Goal: Complete application form: Complete application form

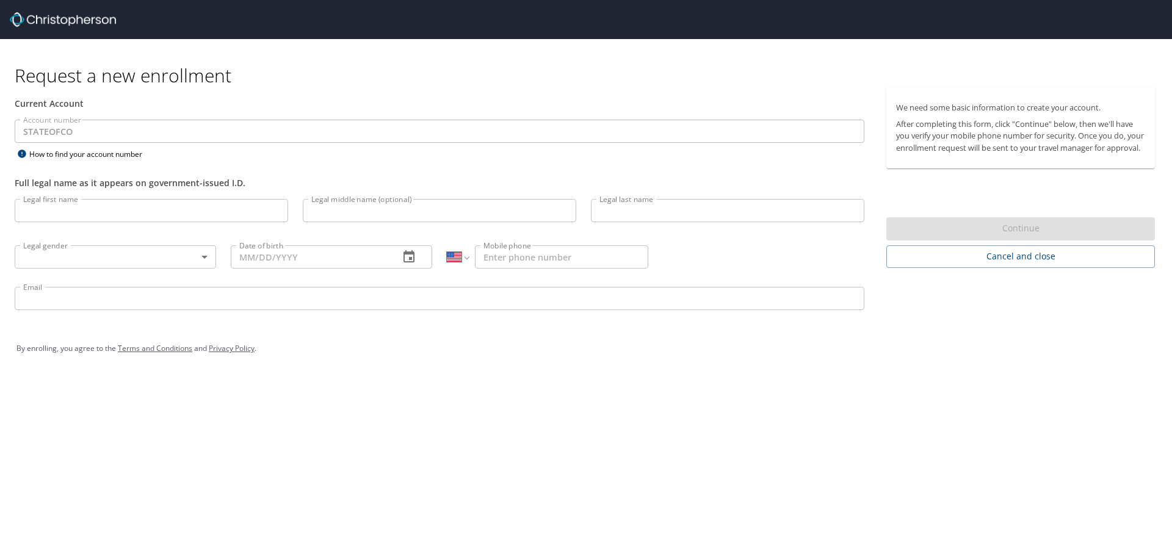
select select "US"
click at [223, 216] on input "Legal first name" at bounding box center [151, 210] width 273 height 23
type input "[PERSON_NAME]"
type input "Lang"
type input "[PERSON_NAME]"
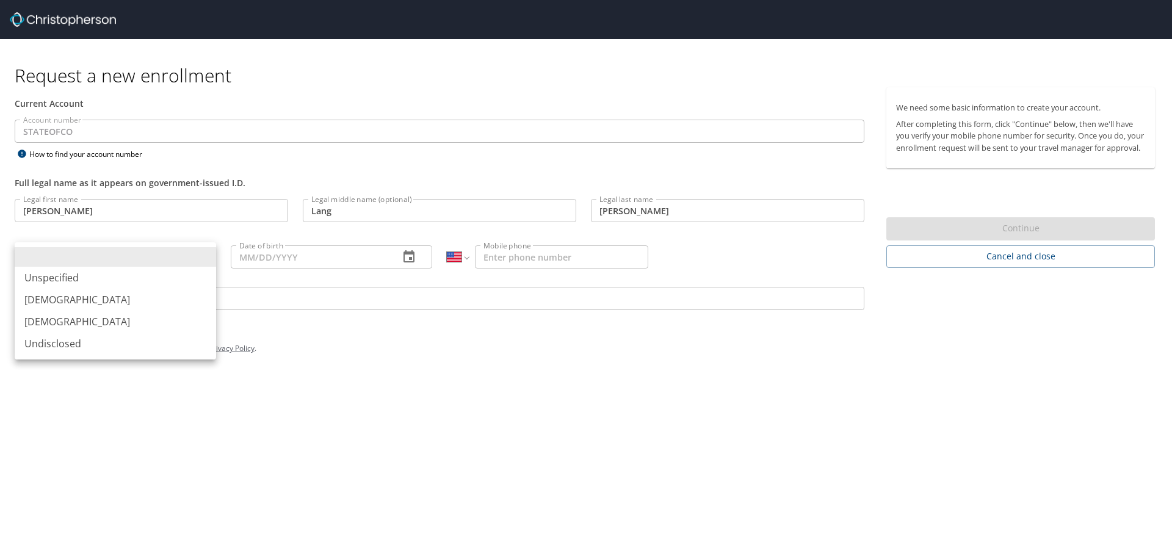
click at [205, 255] on body "Request a new enrollment Current Account Account number STATEOFCO Account numbe…" at bounding box center [586, 278] width 1172 height 556
click at [95, 298] on li "[DEMOGRAPHIC_DATA]" at bounding box center [115, 300] width 201 height 22
type input "[DEMOGRAPHIC_DATA]"
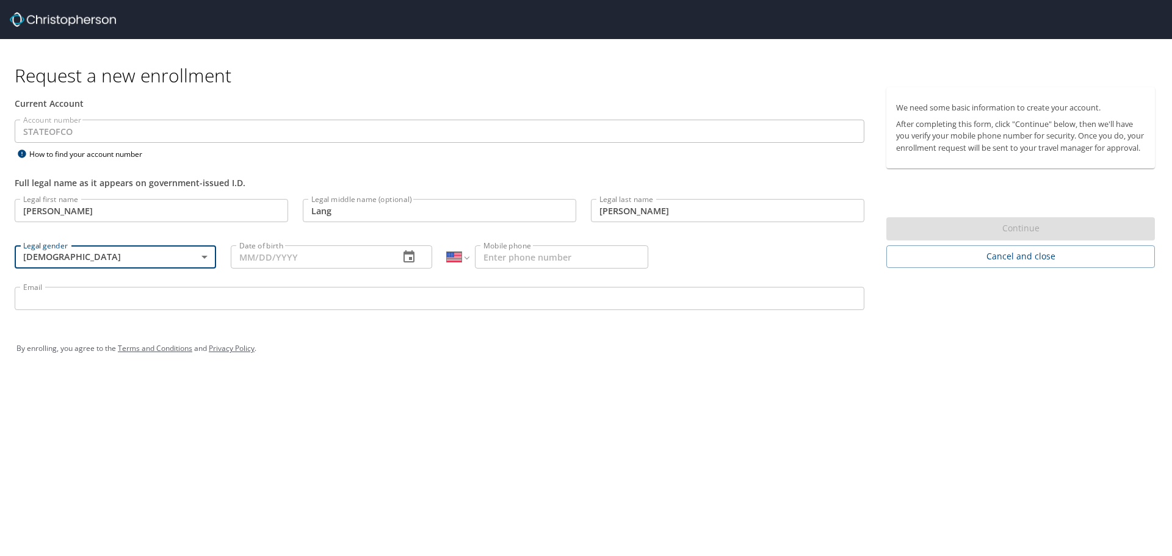
click at [320, 253] on input "Date of birth" at bounding box center [310, 256] width 159 height 23
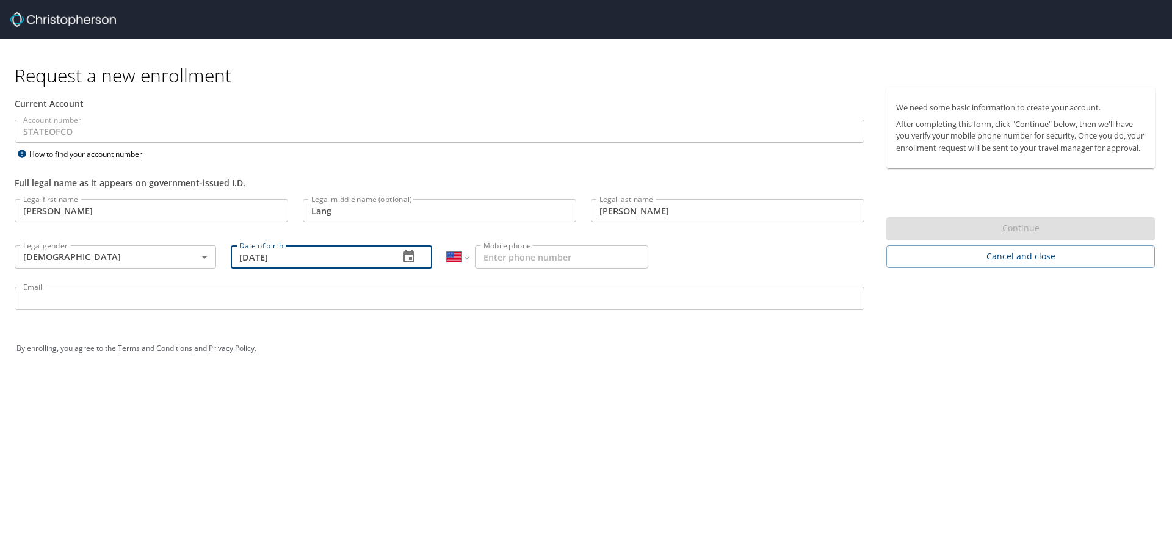
type input "[DATE]"
click at [590, 261] on input "Mobile phone" at bounding box center [561, 256] width 173 height 23
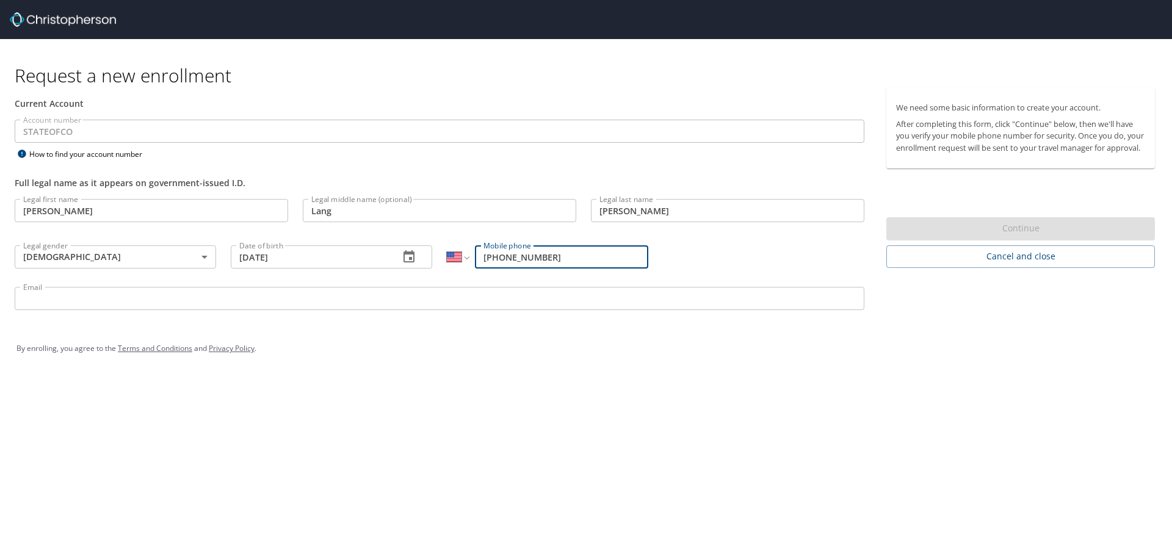
type input "[PHONE_NUMBER]"
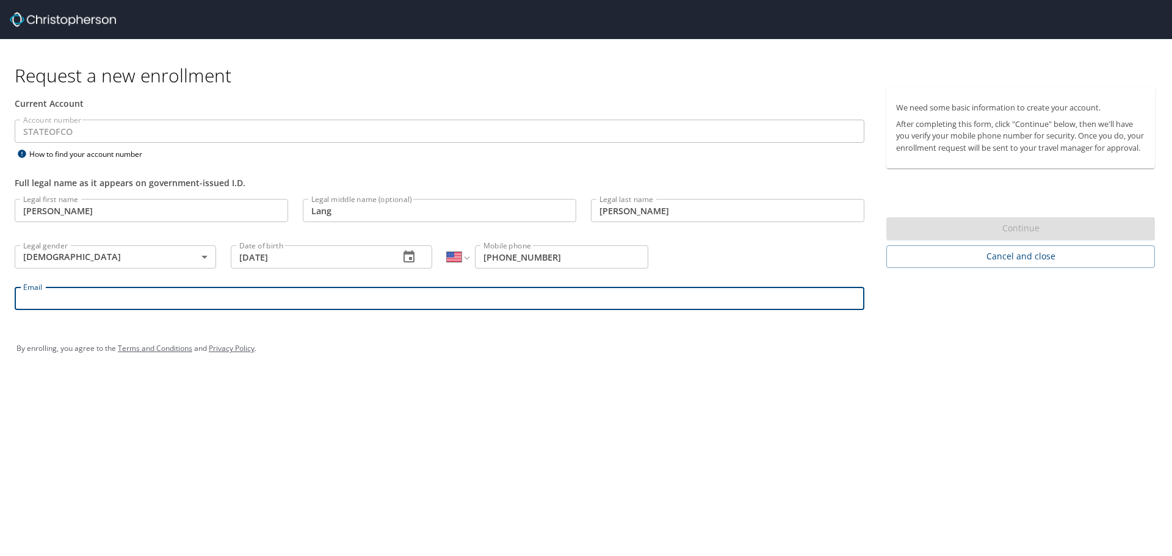
click at [527, 297] on input "Email" at bounding box center [439, 298] width 849 height 23
type input "[PERSON_NAME][EMAIL_ADDRESS][PERSON_NAME][DOMAIN_NAME][US_STATE]"
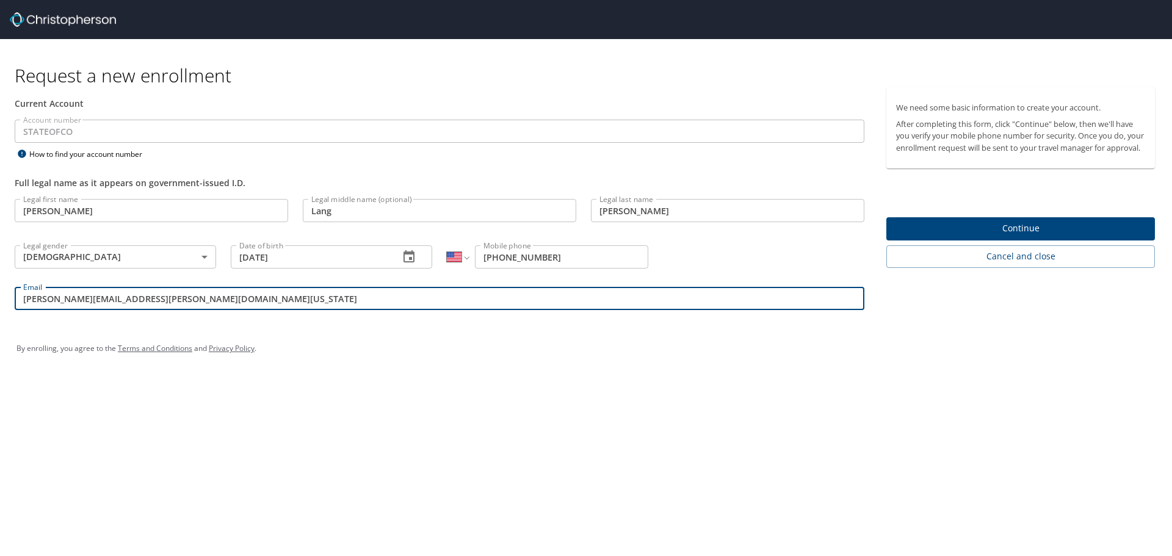
click at [1013, 236] on span "Continue" at bounding box center [1020, 228] width 249 height 15
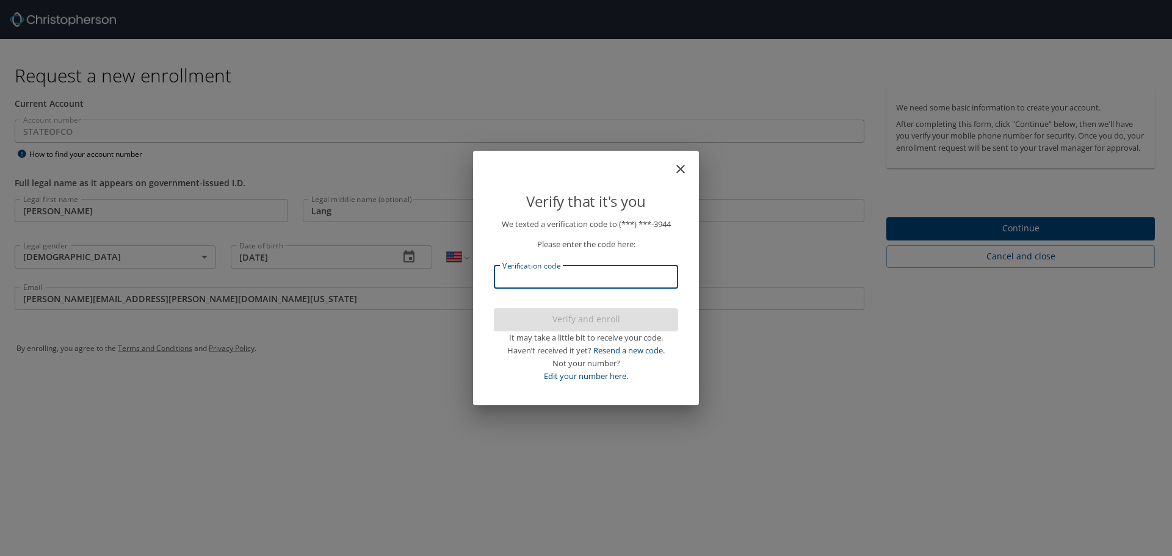
click at [631, 278] on input "Verification code" at bounding box center [586, 276] width 184 height 23
type input "822633"
click at [616, 319] on span "Verify and enroll" at bounding box center [585, 319] width 165 height 15
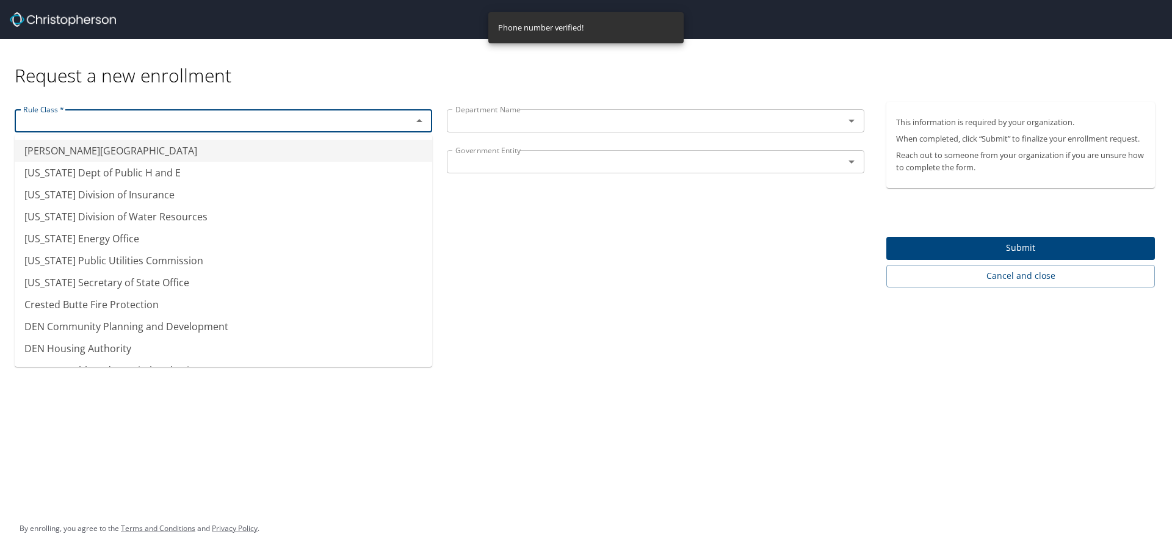
click at [181, 123] on input "text" at bounding box center [205, 121] width 374 height 16
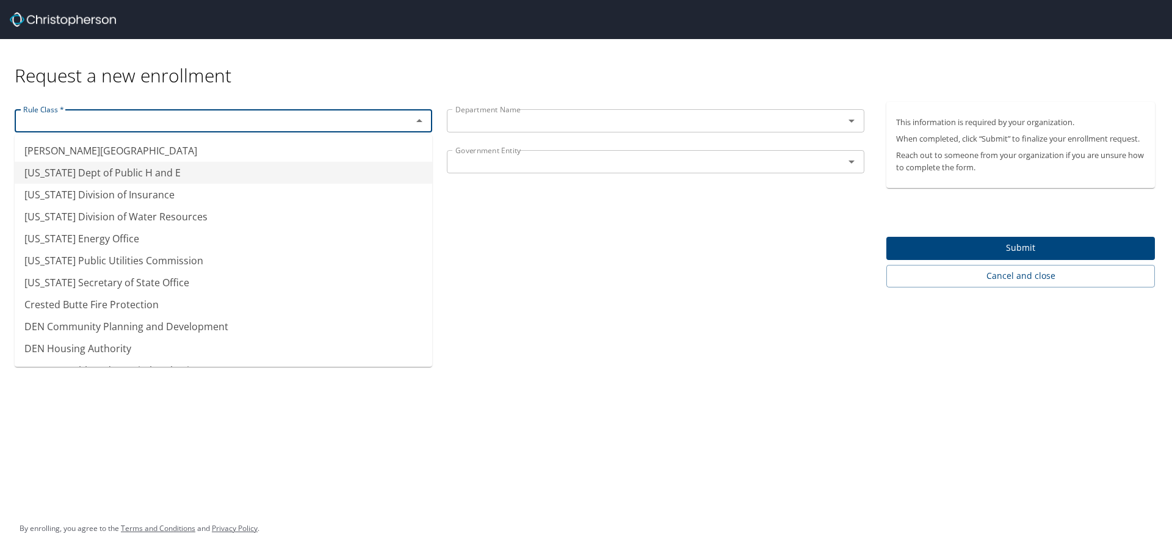
click at [161, 176] on li "[US_STATE] Dept of Public H and E" at bounding box center [223, 173] width 417 height 22
type input "[US_STATE] Dept of Public H and E"
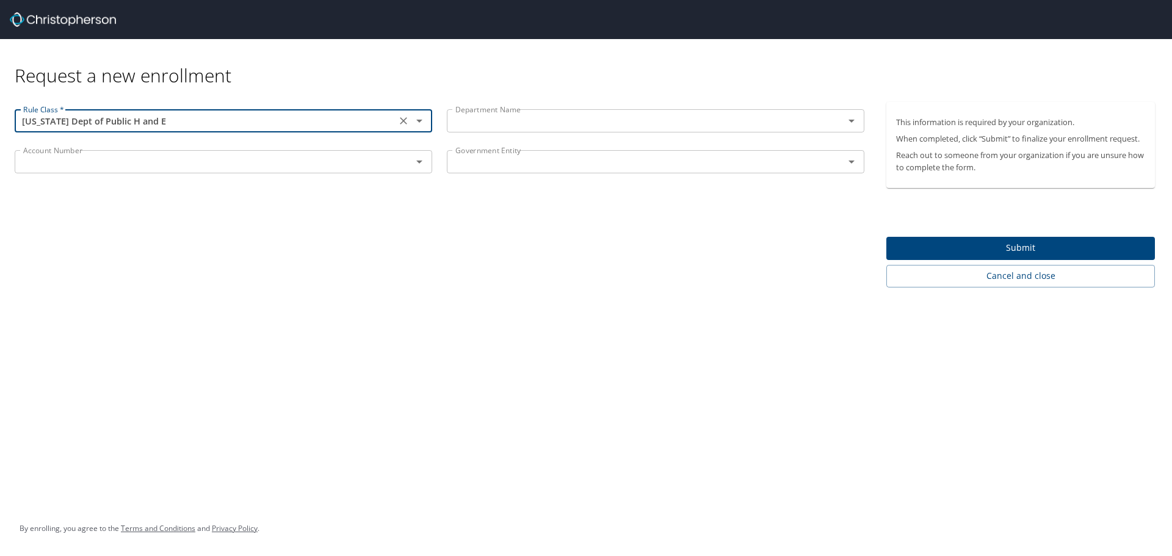
click at [615, 128] on input "text" at bounding box center [637, 121] width 374 height 16
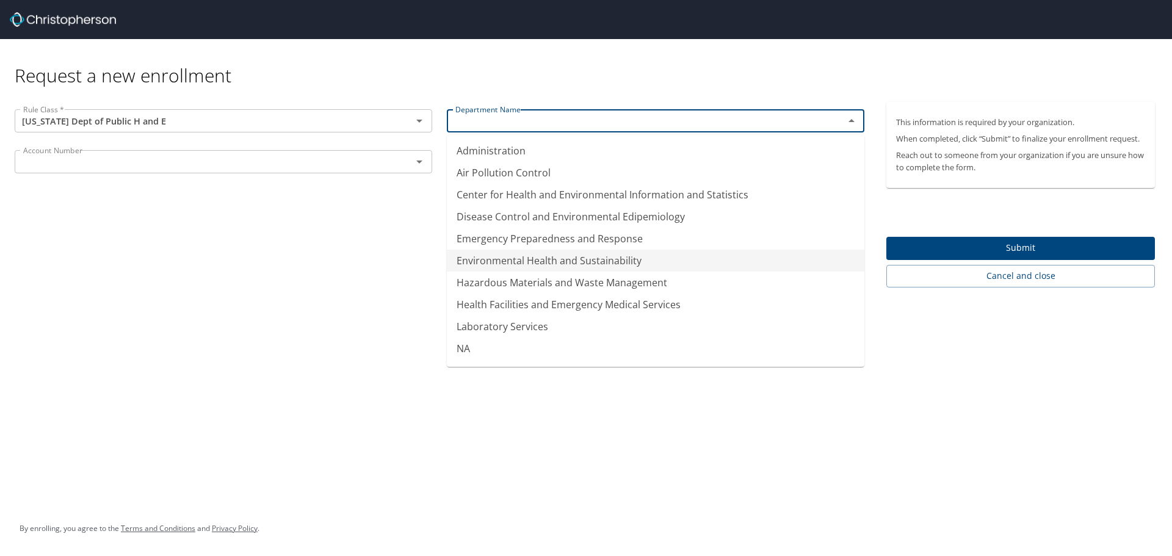
click at [506, 263] on li "Environmental Health and Sustainability" at bounding box center [655, 261] width 417 height 22
type input "Environmental Health and Sustainability"
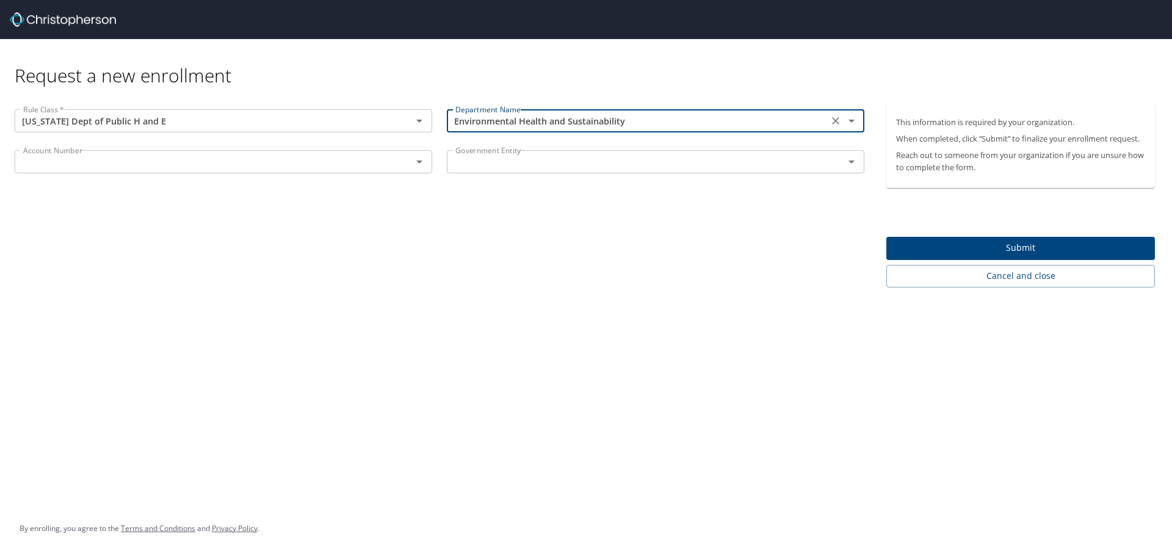
click at [142, 170] on div "Account Number" at bounding box center [223, 161] width 417 height 23
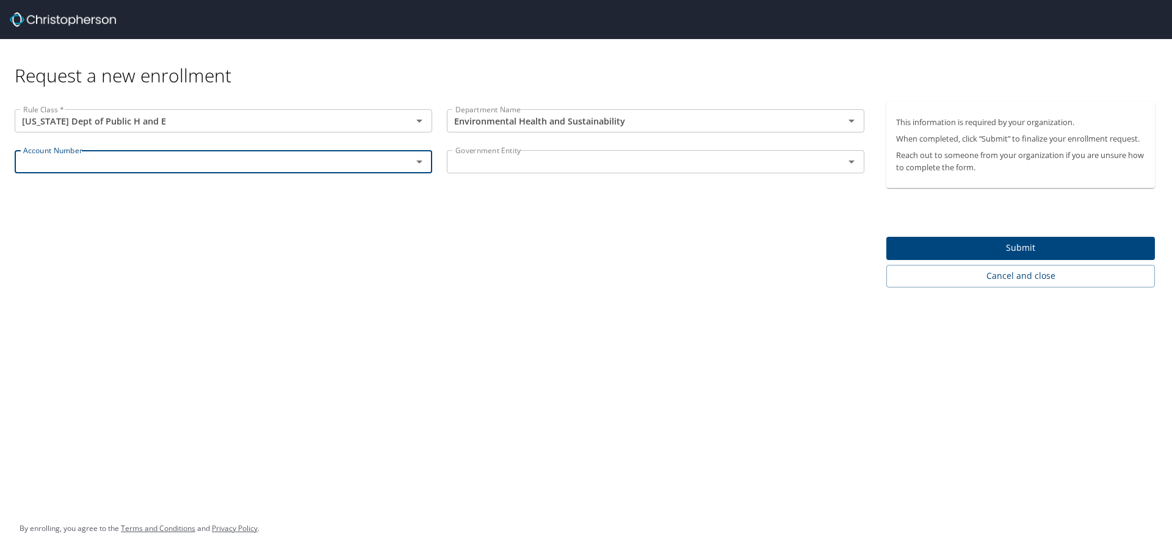
click at [408, 165] on div at bounding box center [411, 161] width 32 height 17
click at [422, 158] on icon "Open" at bounding box center [419, 161] width 15 height 15
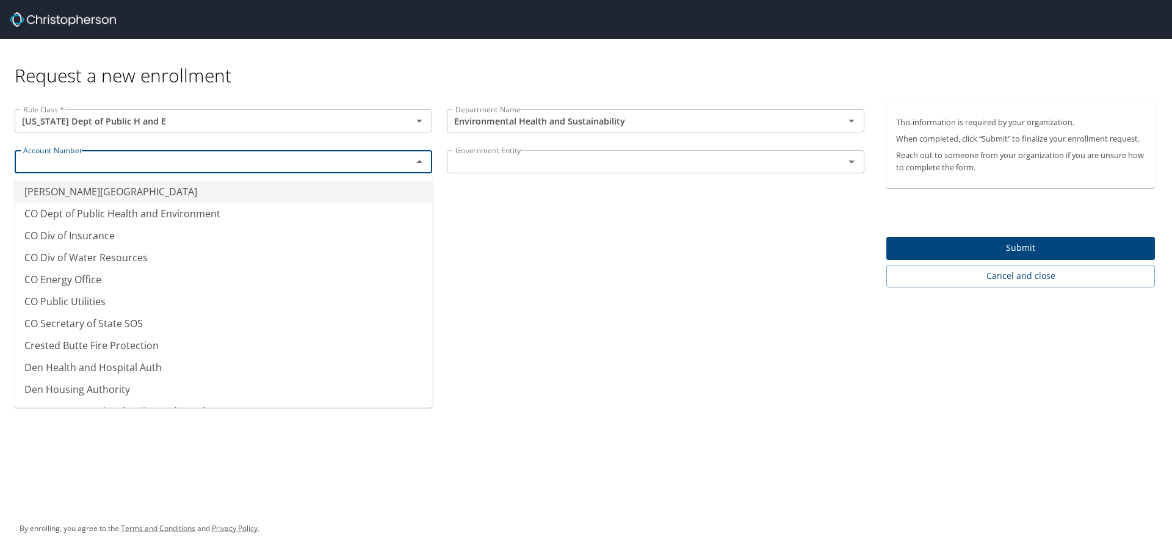
click at [860, 167] on div "Government Entity" at bounding box center [655, 161] width 417 height 23
type input "Adams State Univ"
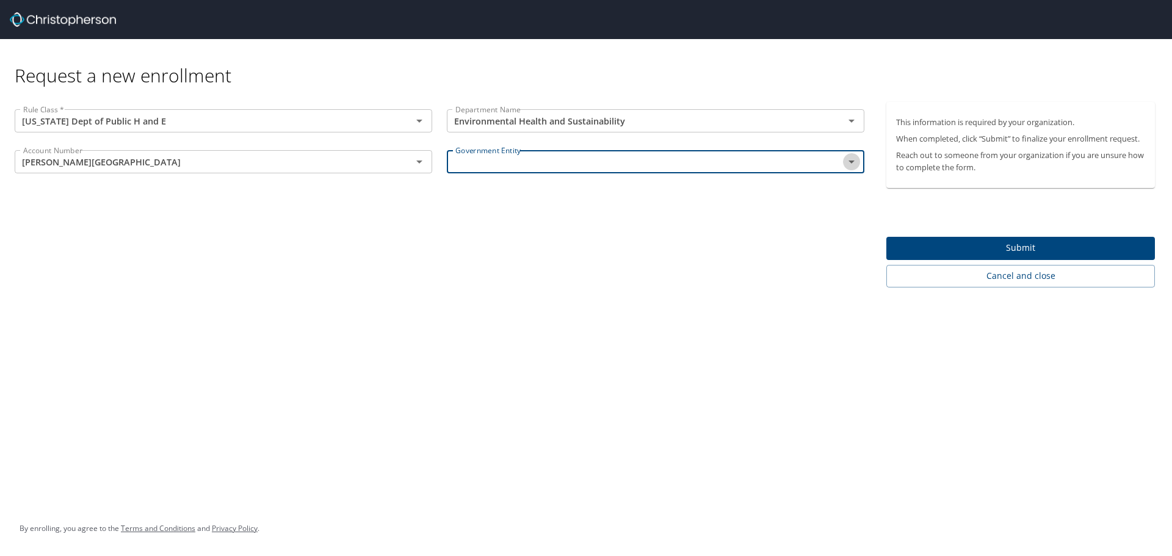
click at [857, 164] on icon "Open" at bounding box center [851, 161] width 15 height 15
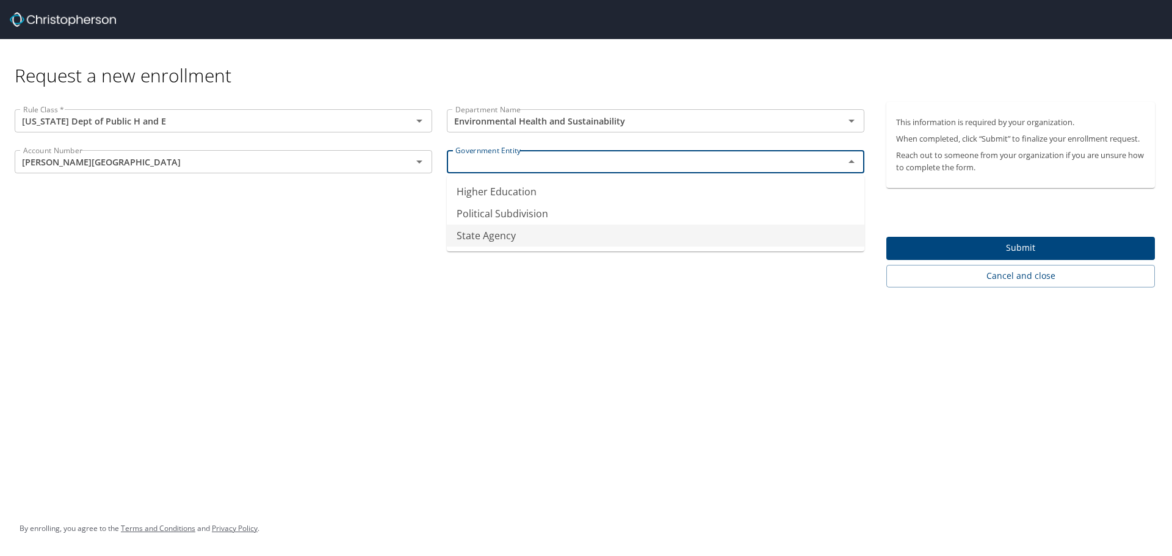
click at [561, 243] on li "State Agency" at bounding box center [655, 236] width 417 height 22
type input "State Agency"
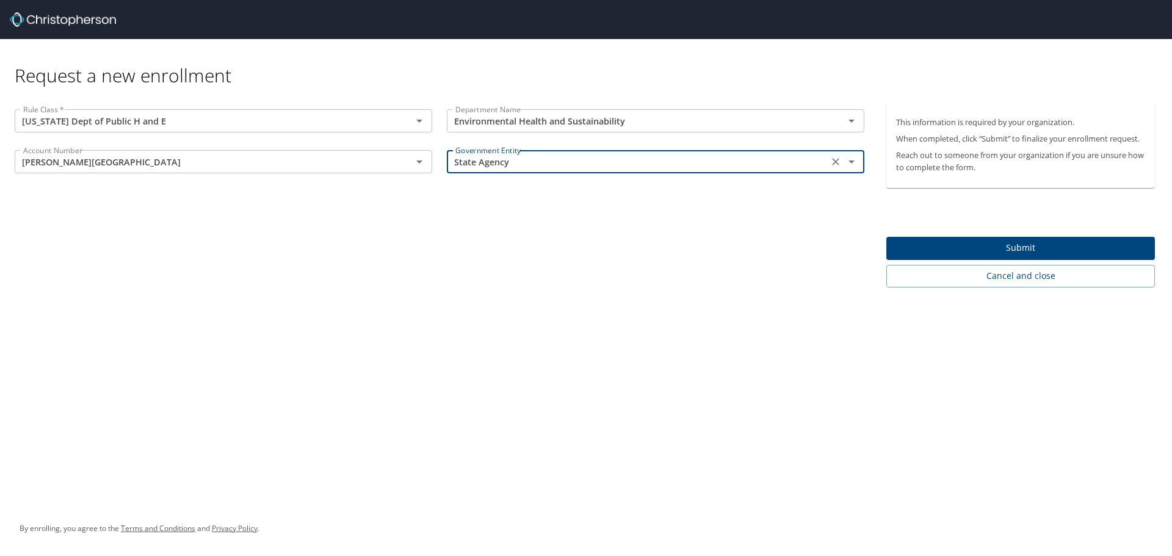
click at [358, 160] on input "Adams State Univ" at bounding box center [205, 162] width 374 height 16
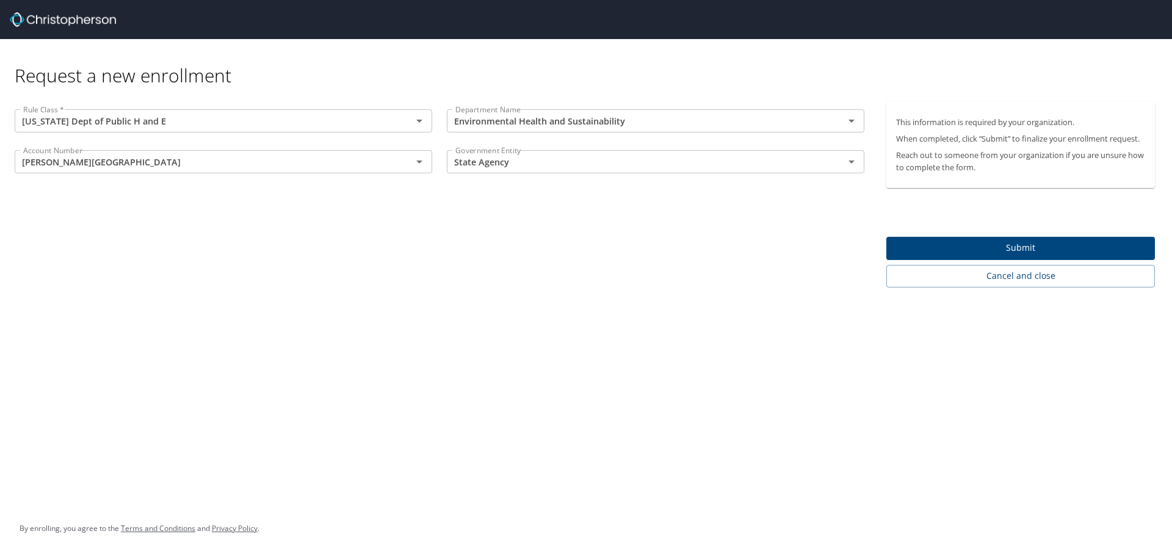
click at [651, 276] on div "Rule Class * Colorado Dept of Public H and E Rule Class * Department Name Envir…" at bounding box center [439, 195] width 879 height 186
click at [419, 162] on icon "Open" at bounding box center [419, 161] width 6 height 3
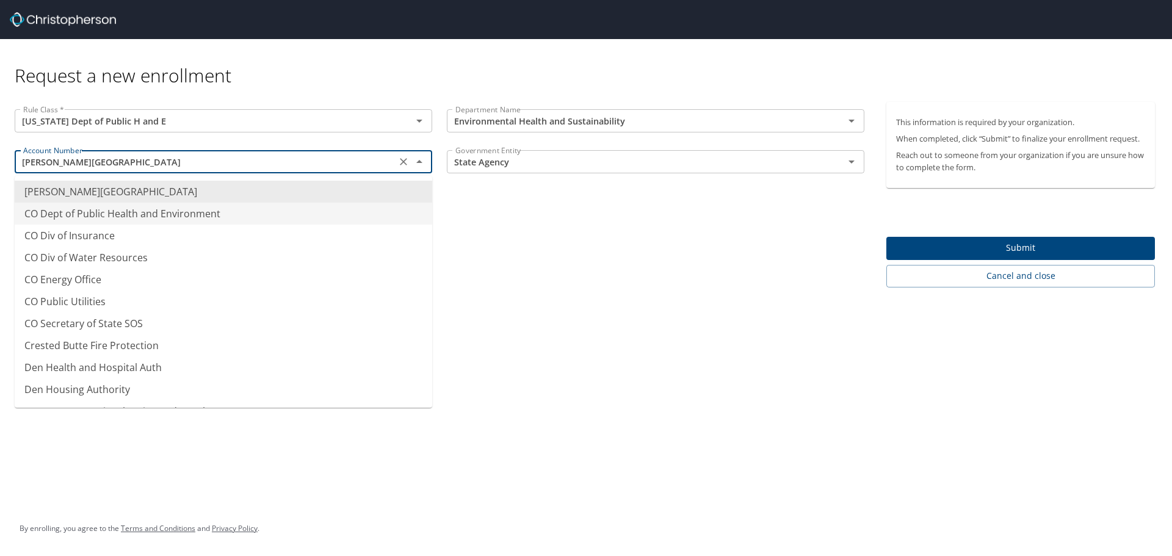
click at [283, 222] on li "CO Dept of Public Health and Environment" at bounding box center [223, 214] width 417 height 22
type input "CO Dept of Public Health and Environment"
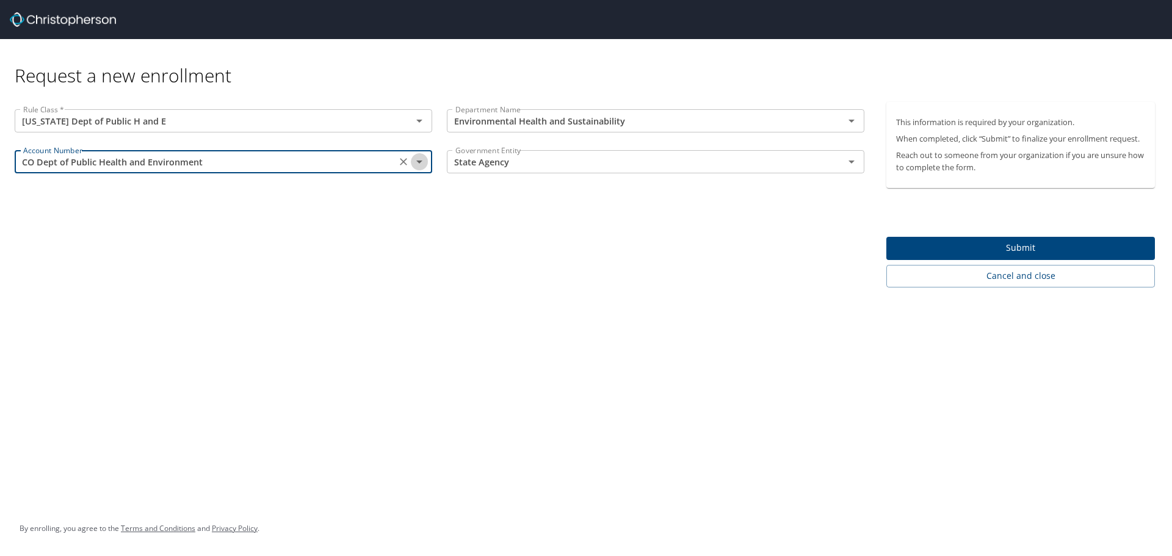
click at [424, 160] on icon "Open" at bounding box center [419, 161] width 15 height 15
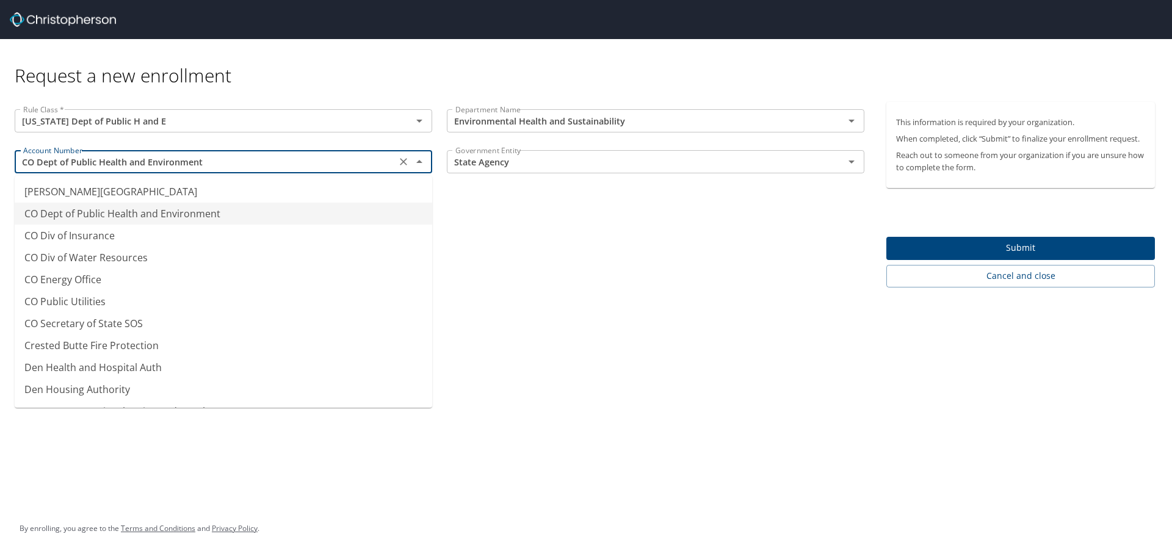
click at [217, 211] on li "CO Dept of Public Health and Environment" at bounding box center [223, 214] width 417 height 22
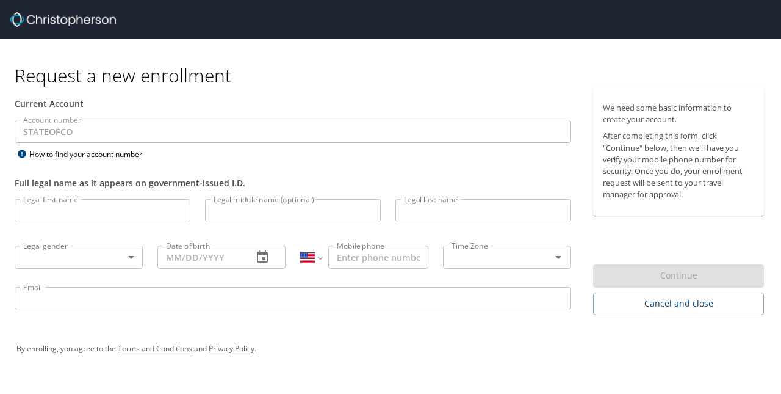
select select "US"
click at [122, 204] on input "Legal first name" at bounding box center [103, 210] width 176 height 23
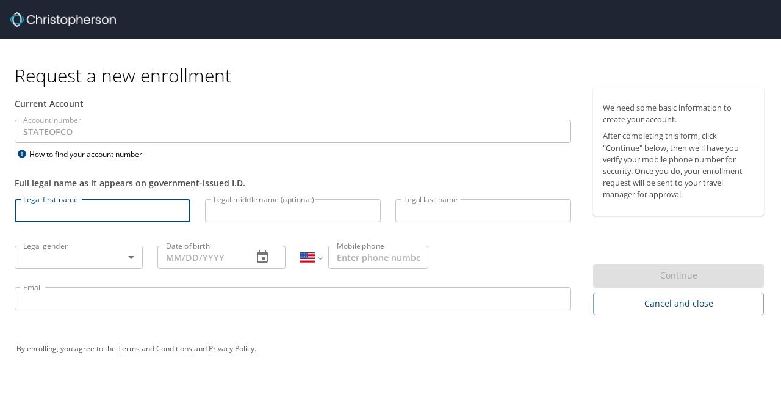
type input "[PERSON_NAME]"
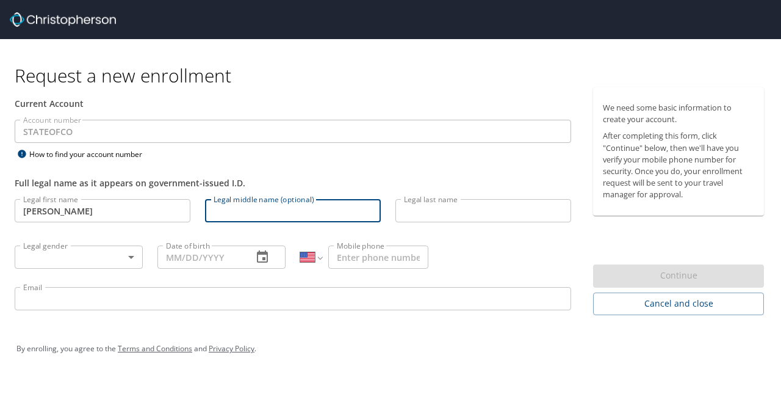
click at [258, 213] on input "Legal middle name (optional)" at bounding box center [293, 210] width 176 height 23
type input "Lang"
click at [424, 211] on input "Legal last name" at bounding box center [483, 210] width 176 height 23
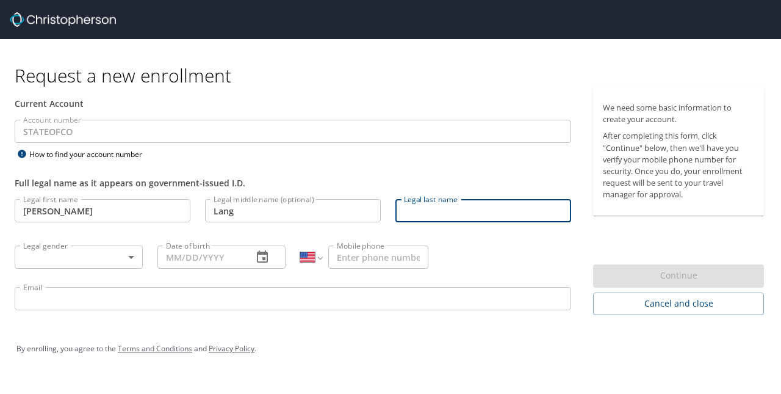
type input "[PERSON_NAME]"
click at [122, 266] on body "Request a new enrollment Current Account Account number STATEOFCO Account numbe…" at bounding box center [390, 197] width 781 height 394
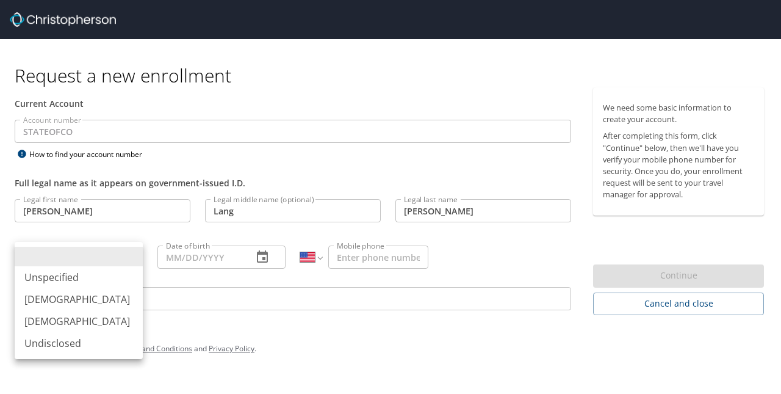
click at [97, 300] on li "[DEMOGRAPHIC_DATA]" at bounding box center [79, 299] width 128 height 22
type input "[DEMOGRAPHIC_DATA]"
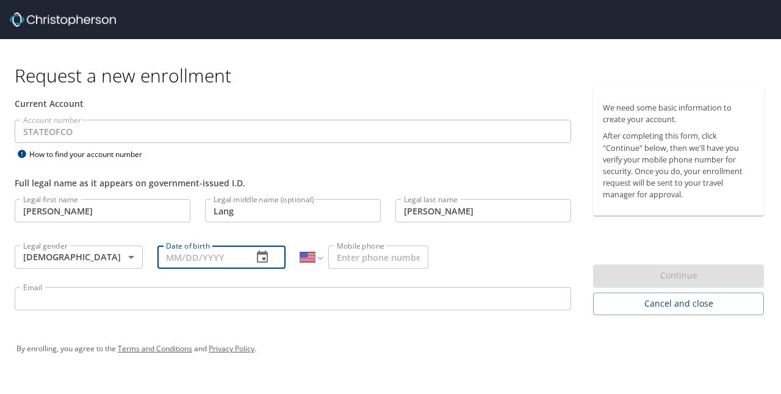
click at [226, 262] on input "Date of birth" at bounding box center [199, 256] width 85 height 23
type input "[DATE]"
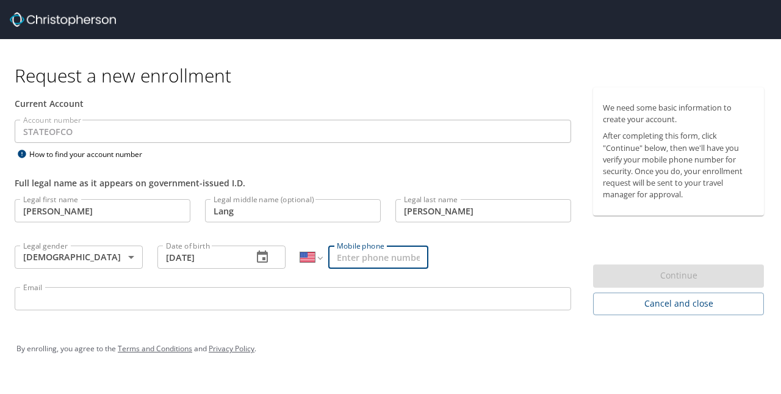
click at [400, 262] on input "Mobile phone" at bounding box center [378, 256] width 100 height 23
type input "[PHONE_NUMBER]"
click at [237, 295] on input "Email" at bounding box center [293, 298] width 557 height 23
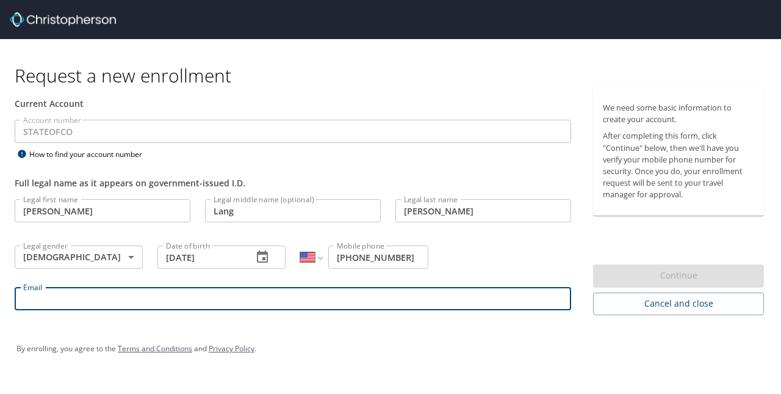
type input "[PERSON_NAME][EMAIL_ADDRESS][PERSON_NAME][DOMAIN_NAME][US_STATE]"
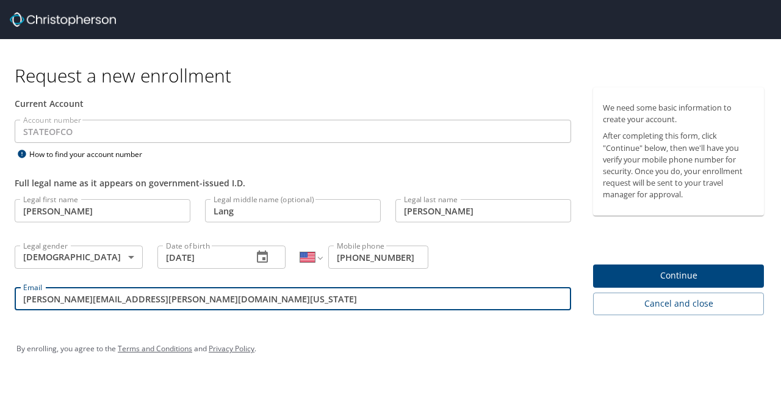
click at [646, 271] on span "Continue" at bounding box center [678, 275] width 151 height 15
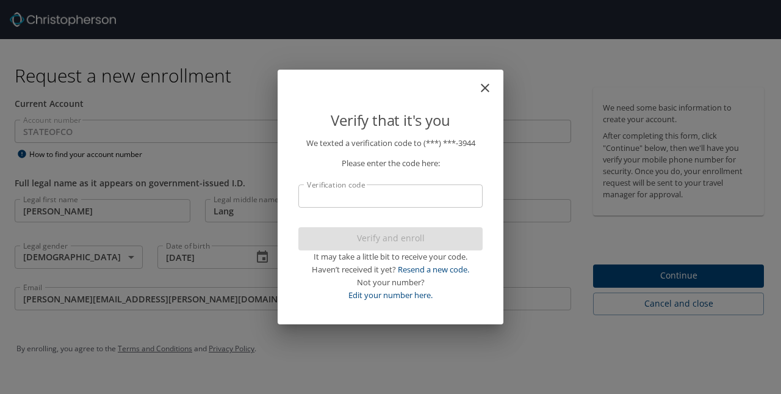
click at [391, 204] on input "Verification code" at bounding box center [390, 195] width 184 height 23
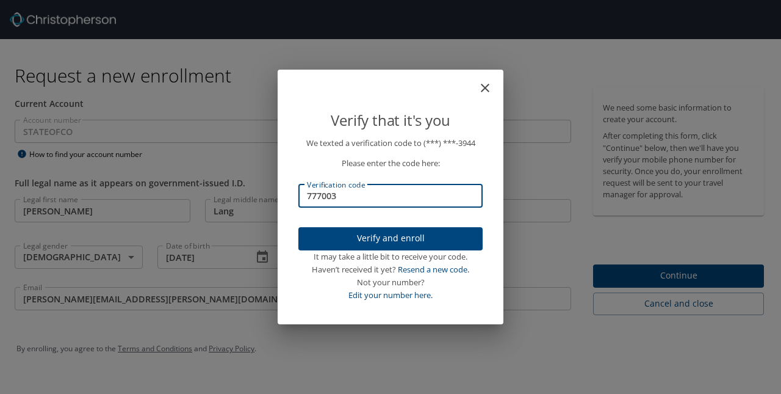
type input "777003"
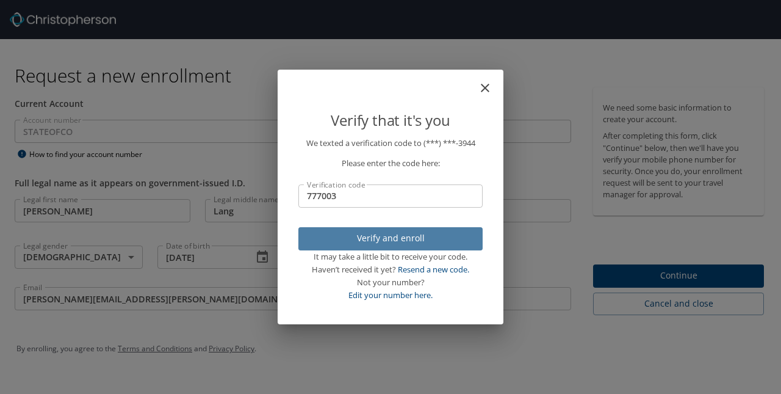
click at [389, 236] on span "Verify and enroll" at bounding box center [390, 238] width 165 height 15
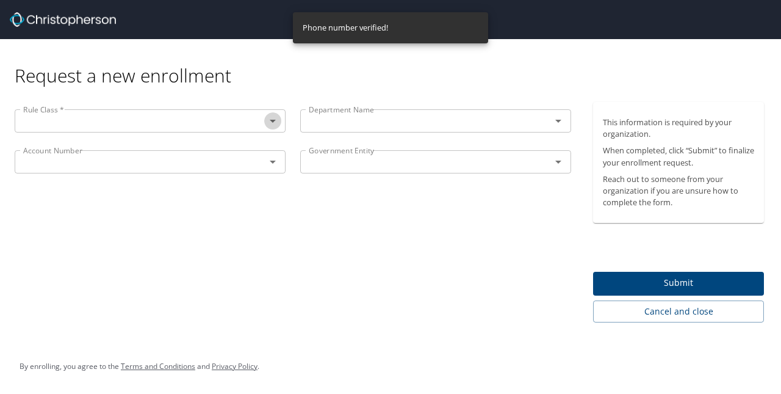
click at [277, 124] on icon "Open" at bounding box center [272, 121] width 15 height 15
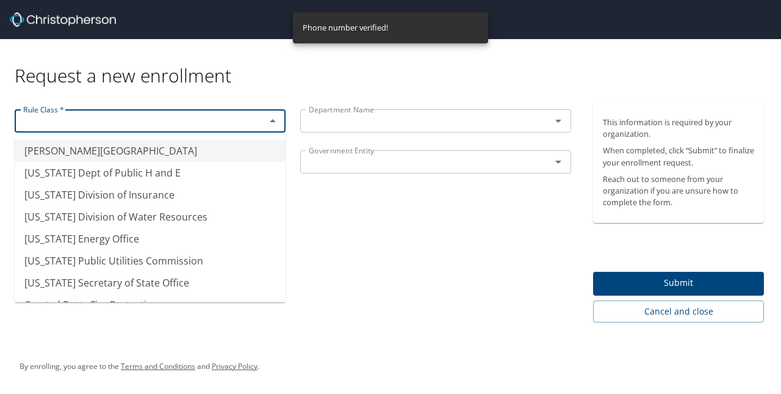
type input "[PERSON_NAME][GEOGRAPHIC_DATA]"
click at [264, 72] on div "Request a new enrollment" at bounding box center [394, 63] width 759 height 48
